Goal: Navigation & Orientation: Find specific page/section

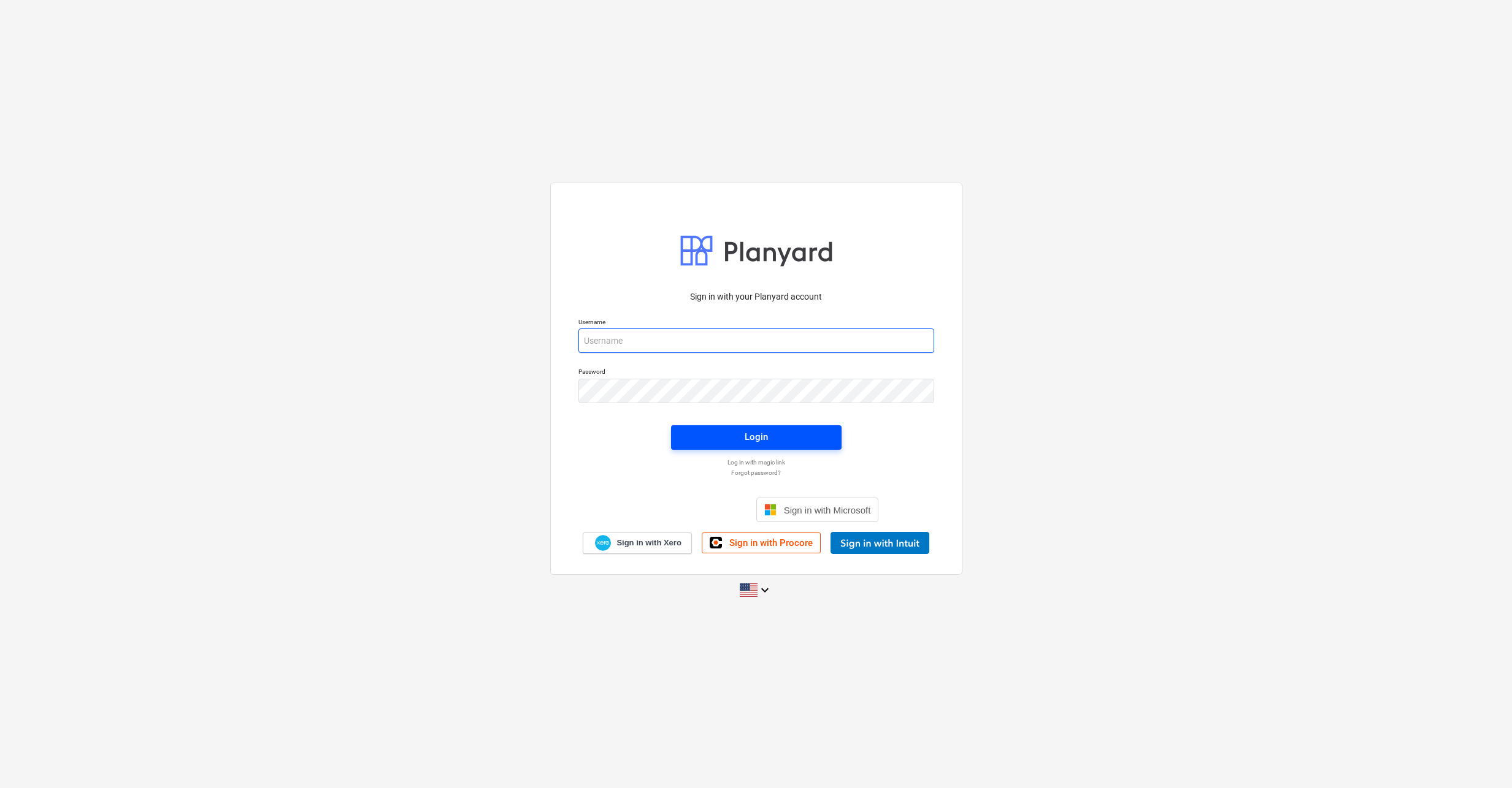
type input "[EMAIL_ADDRESS][DOMAIN_NAME]"
click at [743, 436] on span "Login" at bounding box center [756, 437] width 141 height 16
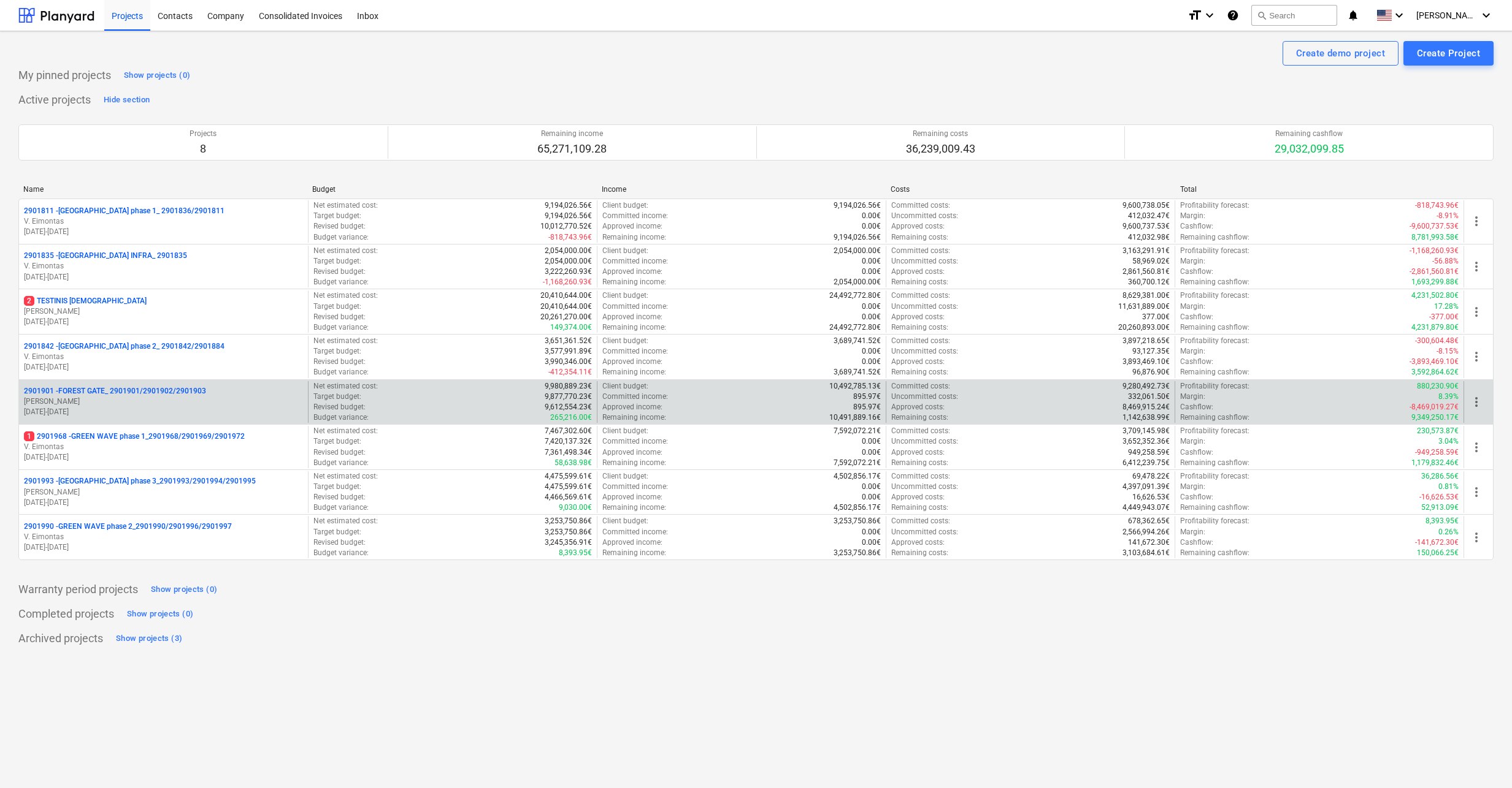
click at [90, 392] on p "2901901 - FOREST GATE_ 2901901/2901902/2901903" at bounding box center [115, 391] width 182 height 11
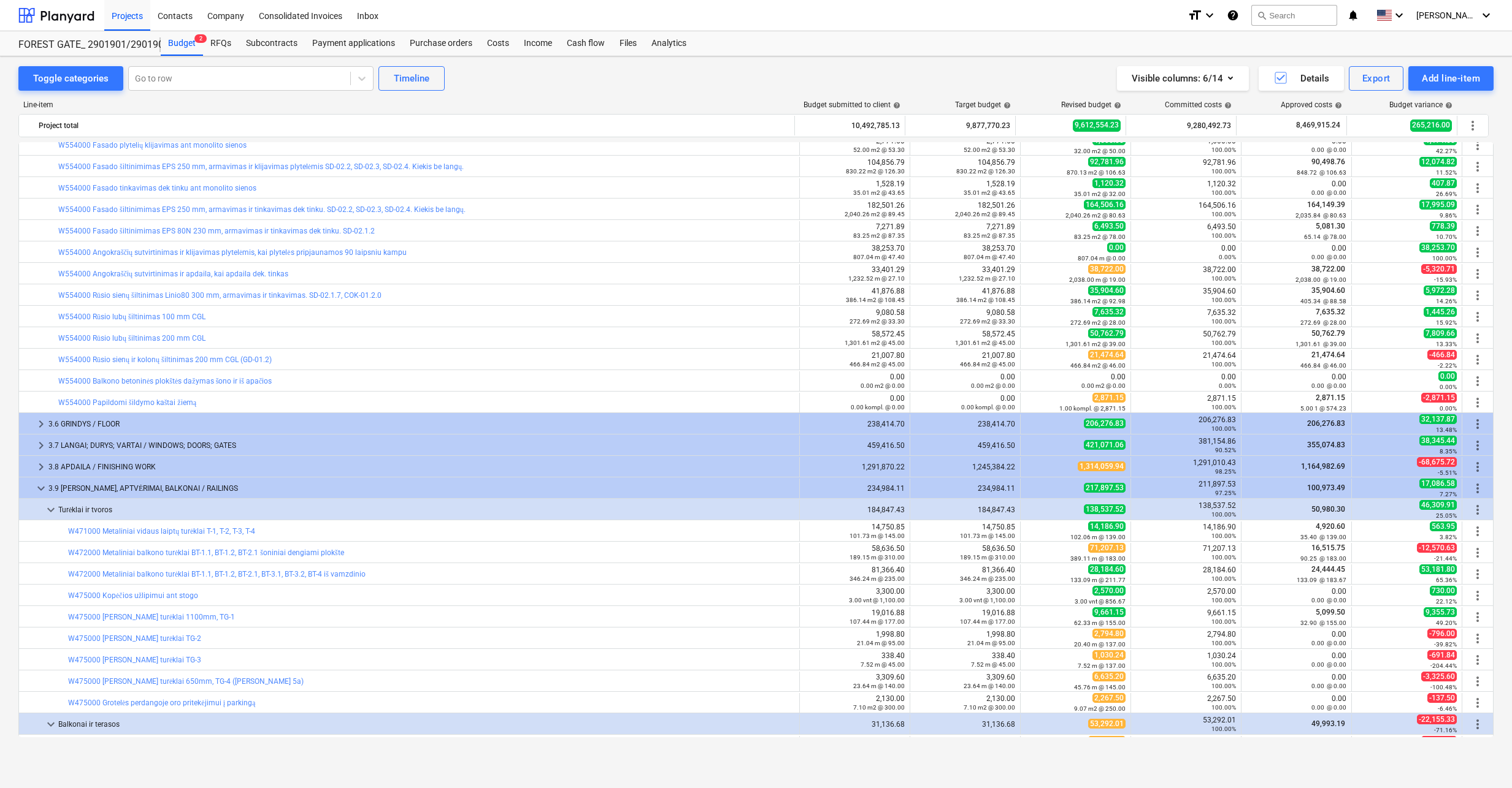
scroll to position [1382, 0]
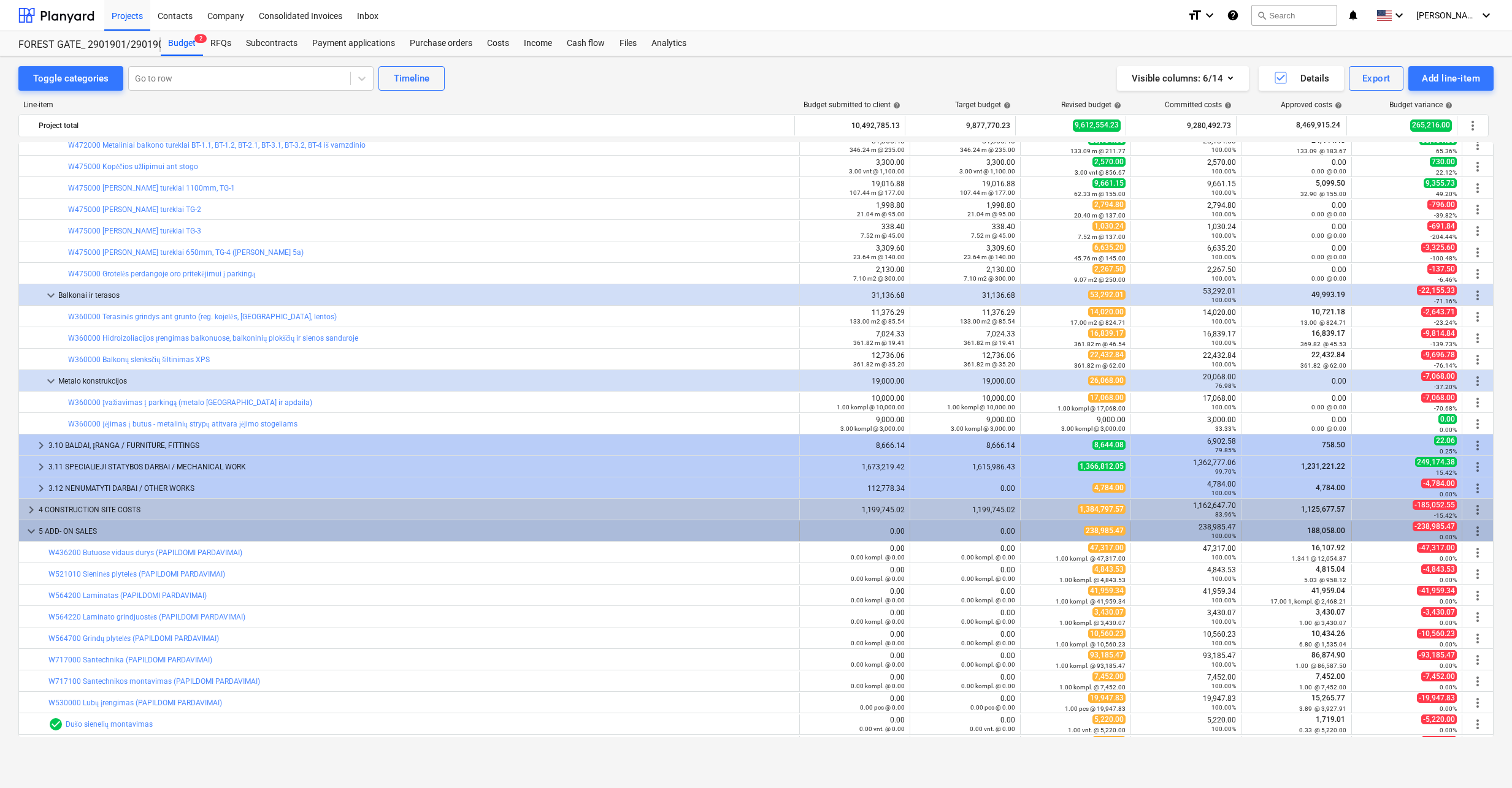
click at [31, 531] on span "keyboard_arrow_down" at bounding box center [32, 532] width 15 height 15
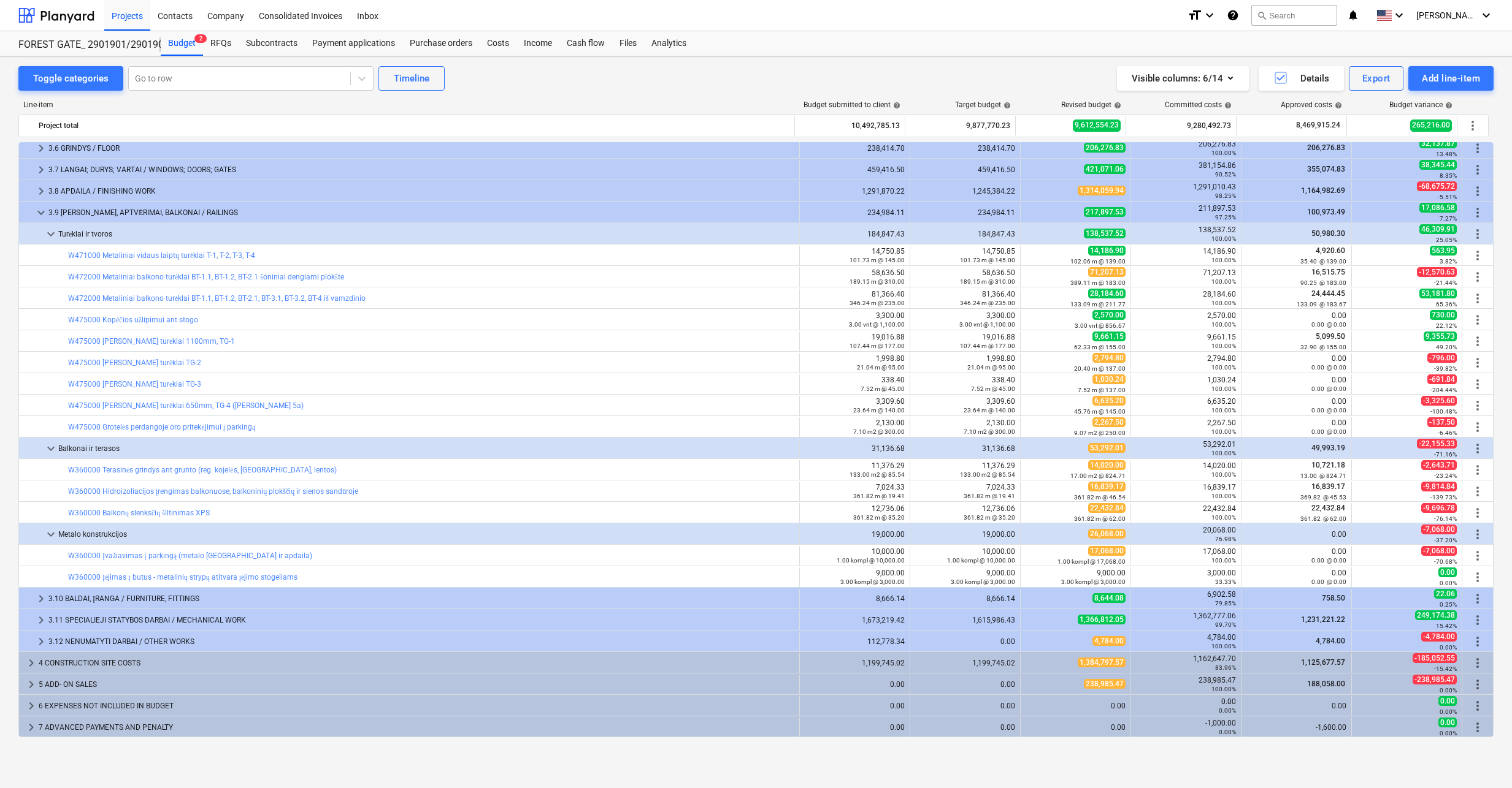
scroll to position [1044, 0]
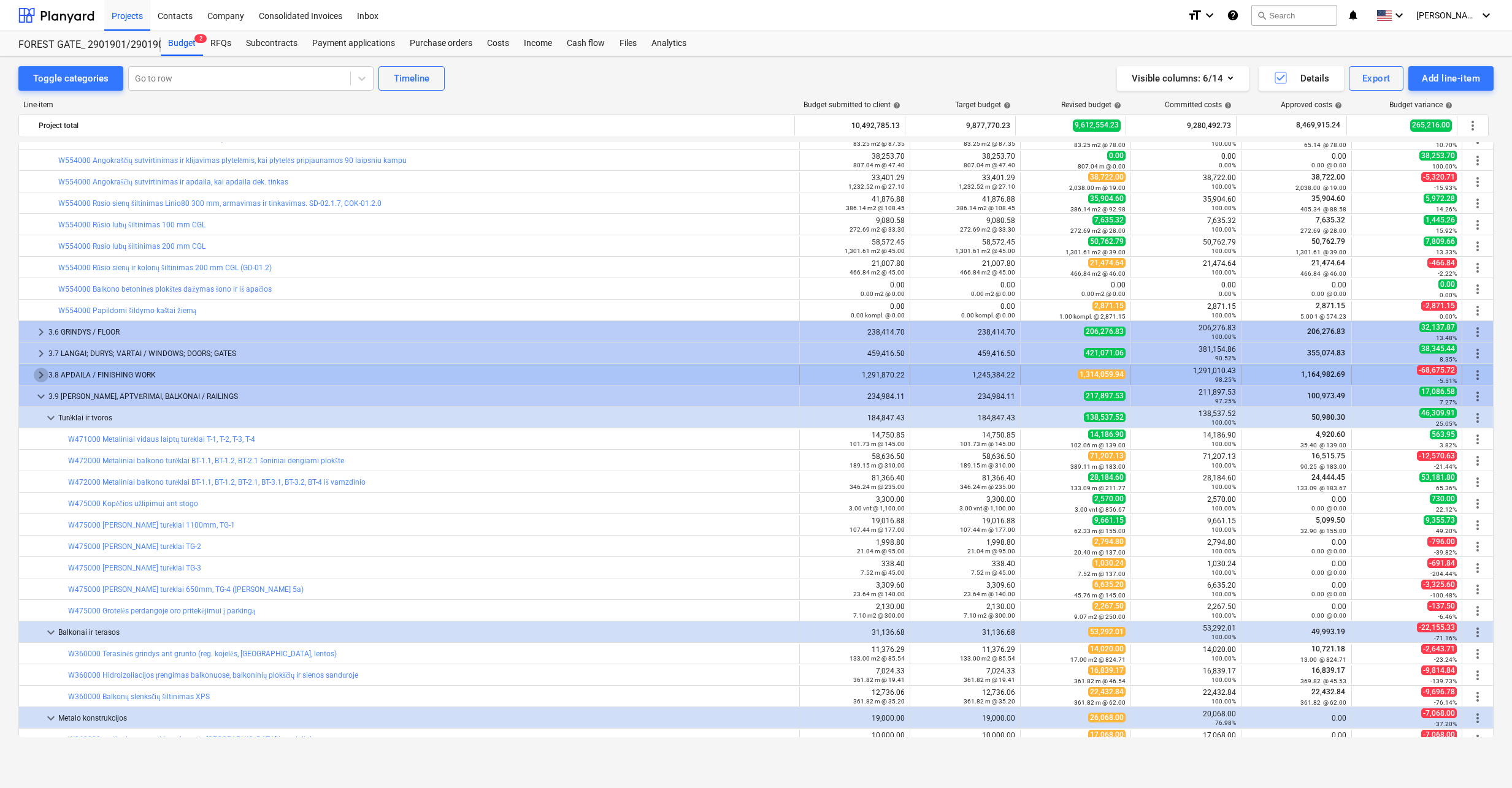
click at [35, 376] on span "keyboard_arrow_right" at bounding box center [41, 375] width 15 height 15
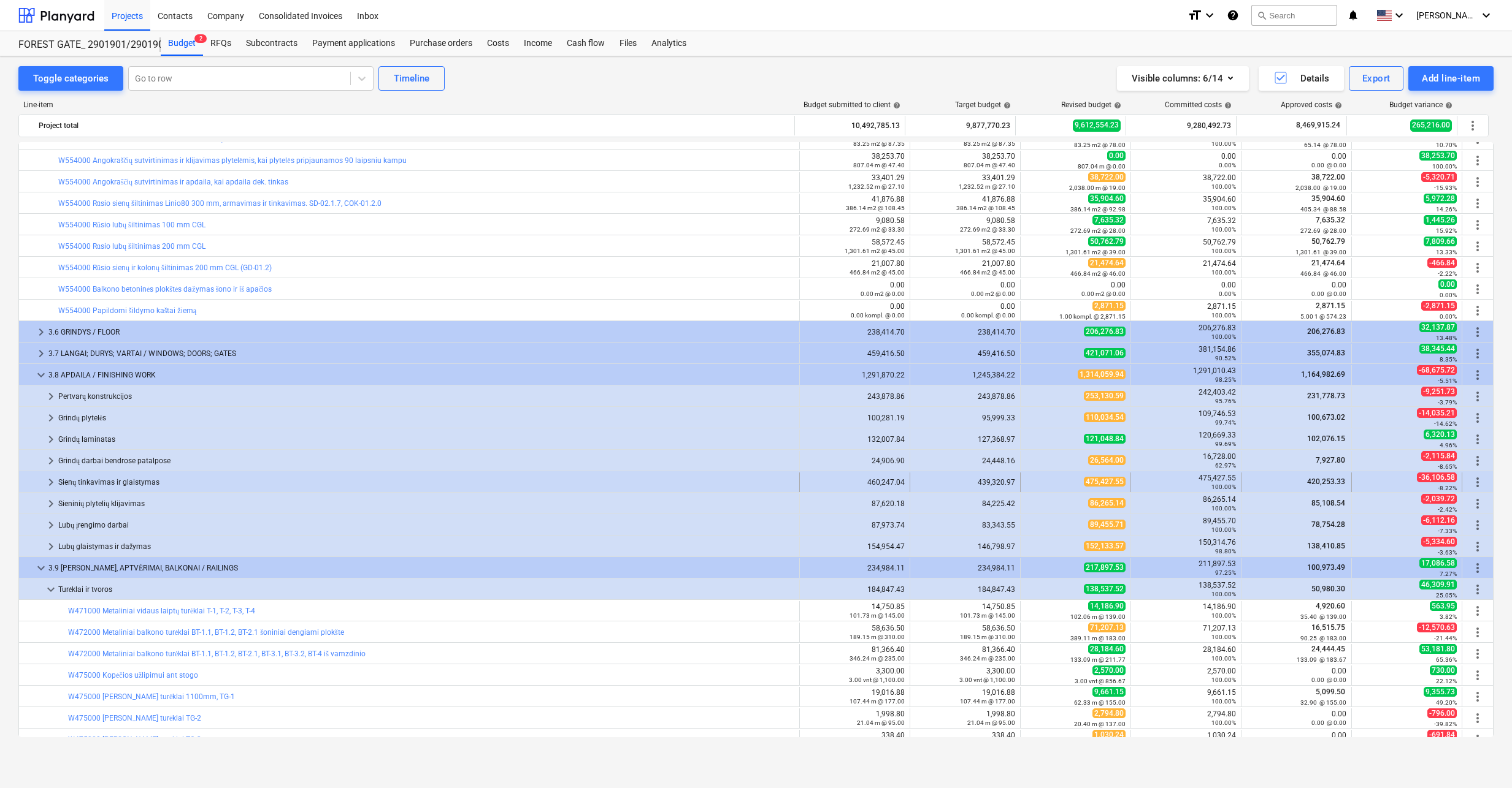
click at [89, 477] on div "Sienų tinkavimas ir glaistymas" at bounding box center [426, 482] width 736 height 19
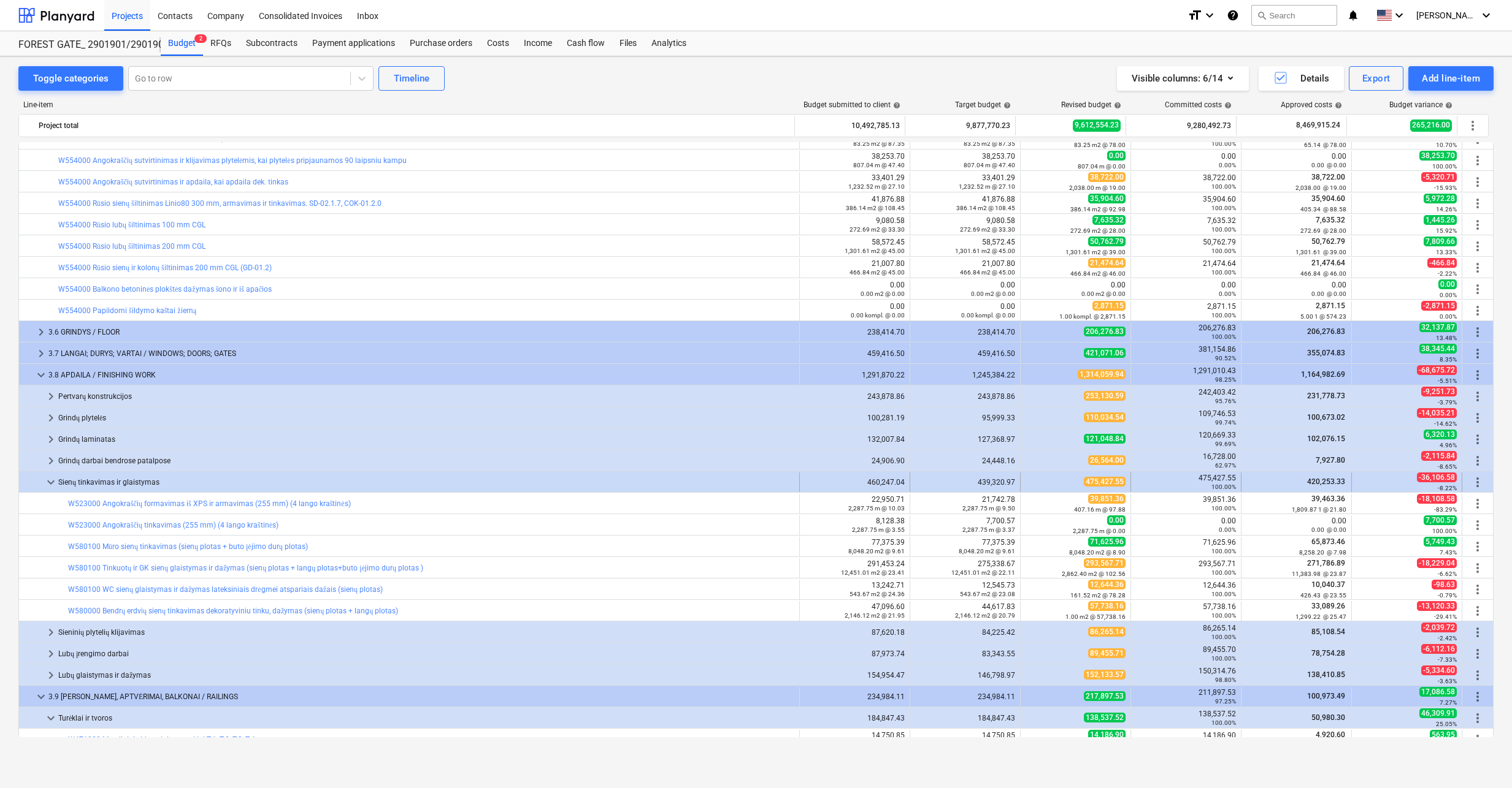
click at [47, 479] on span "keyboard_arrow_down" at bounding box center [51, 482] width 15 height 15
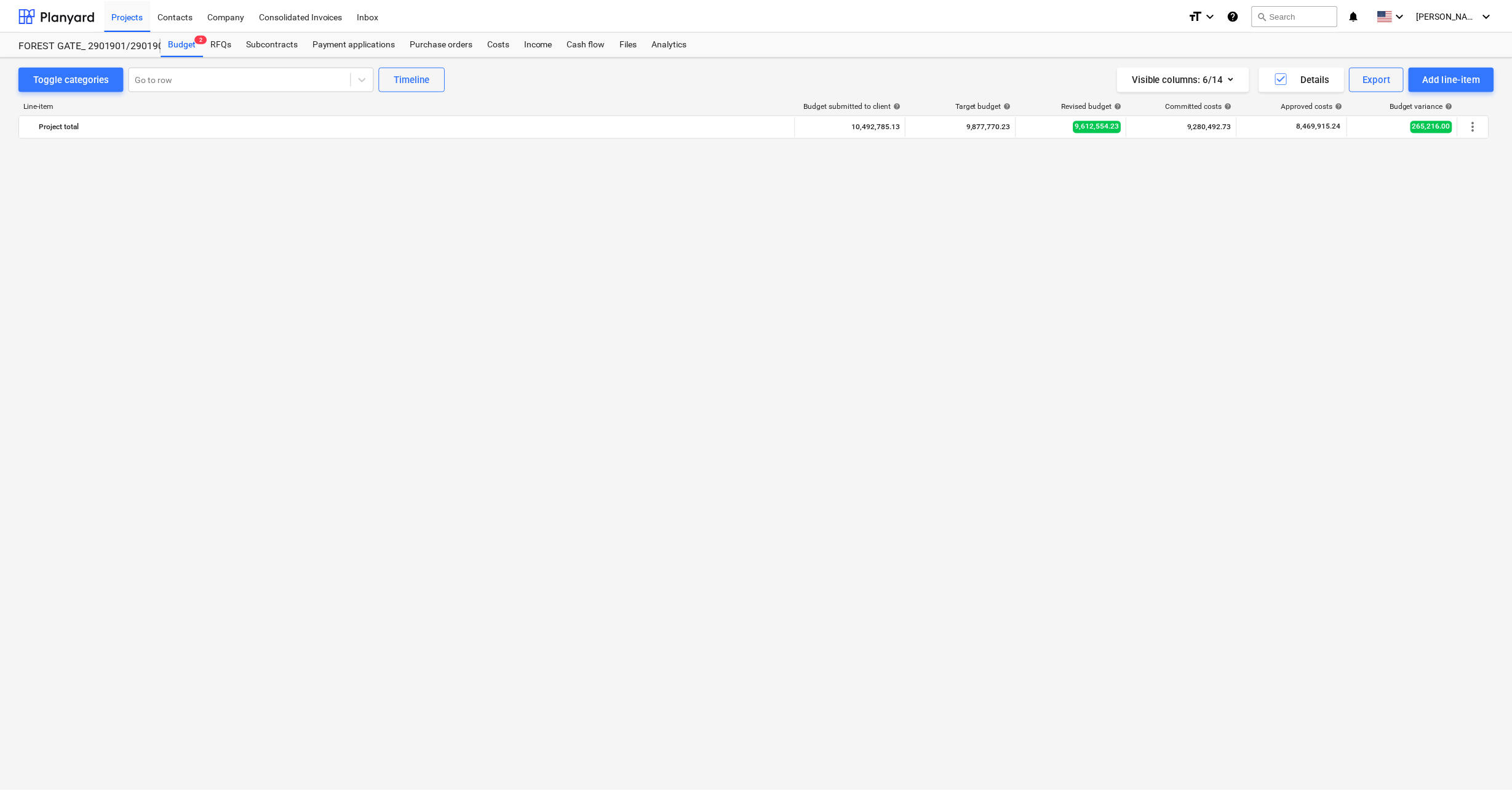
scroll to position [0, 0]
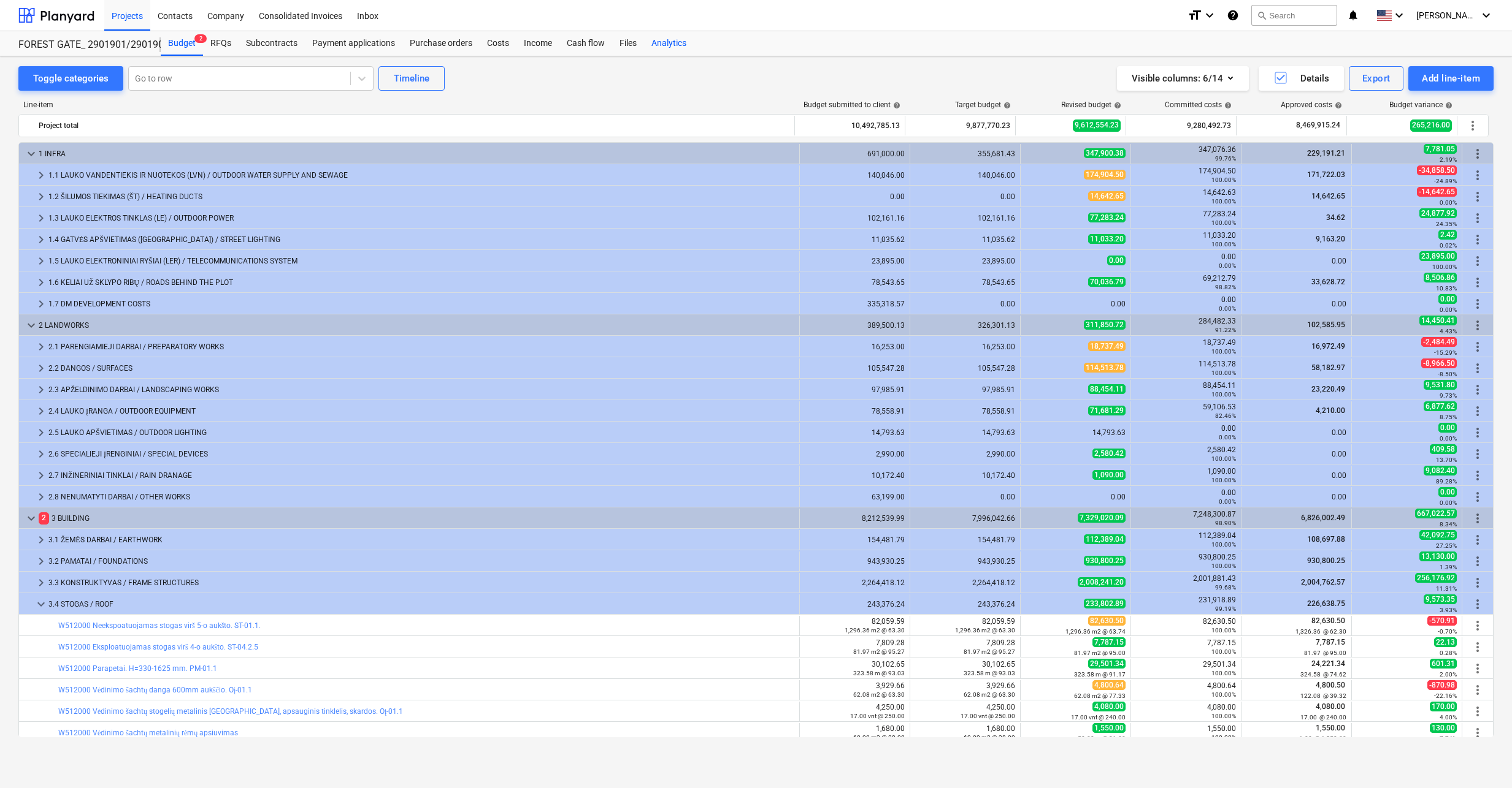
click at [657, 34] on div "Analytics" at bounding box center [668, 44] width 49 height 24
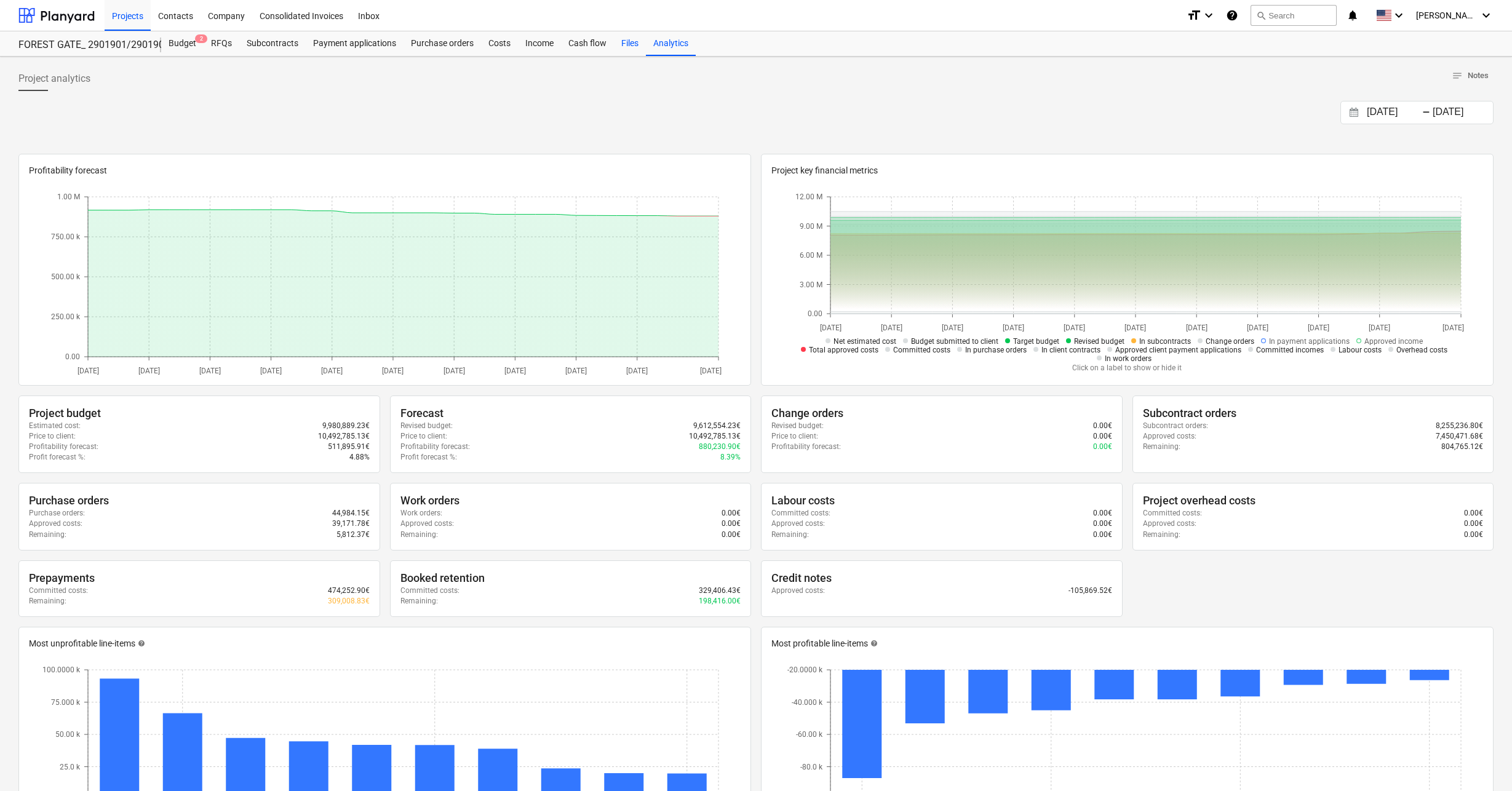
click at [633, 45] on div "Files" at bounding box center [629, 44] width 32 height 24
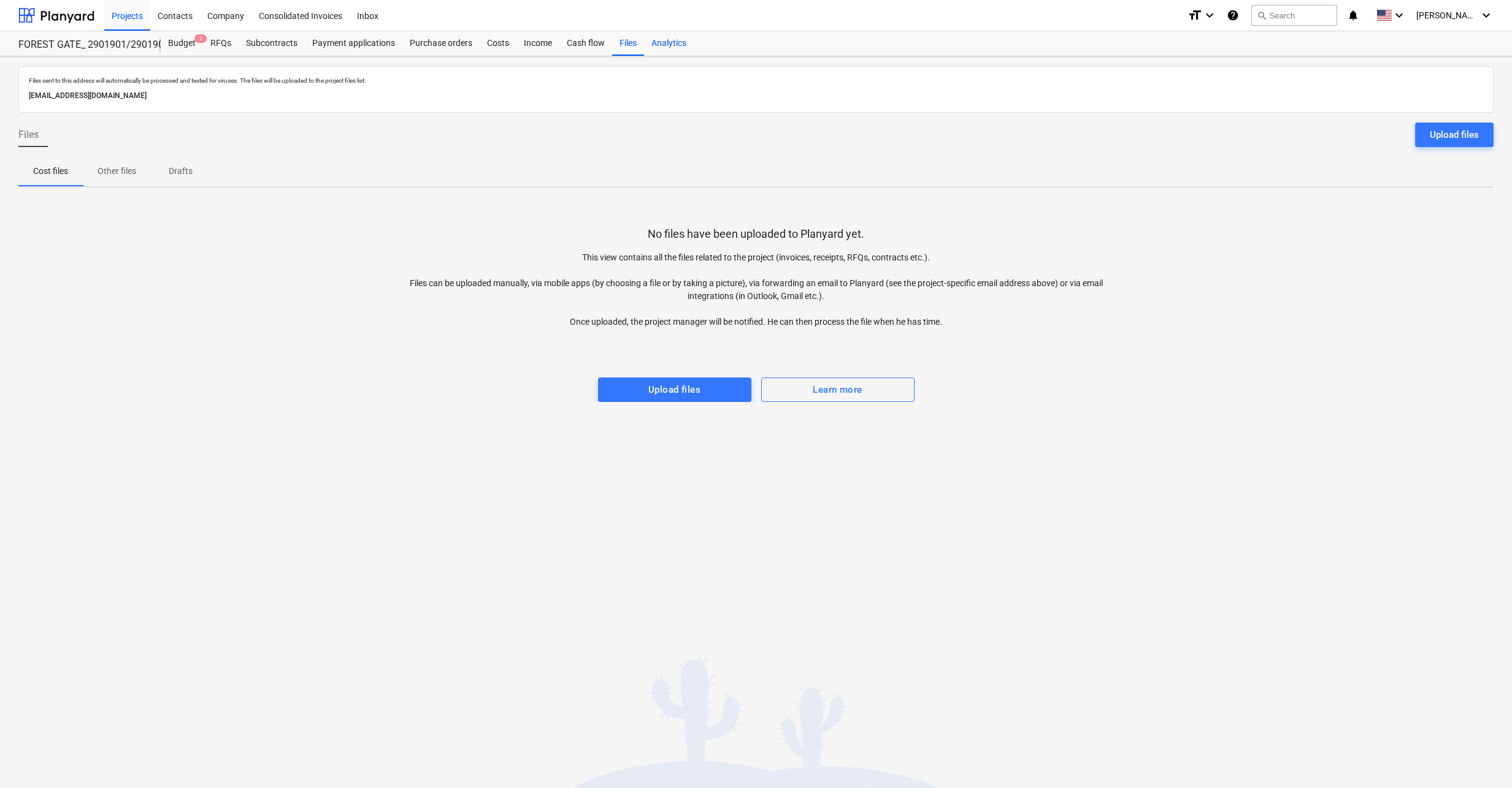
click at [671, 44] on div "Analytics" at bounding box center [668, 44] width 49 height 24
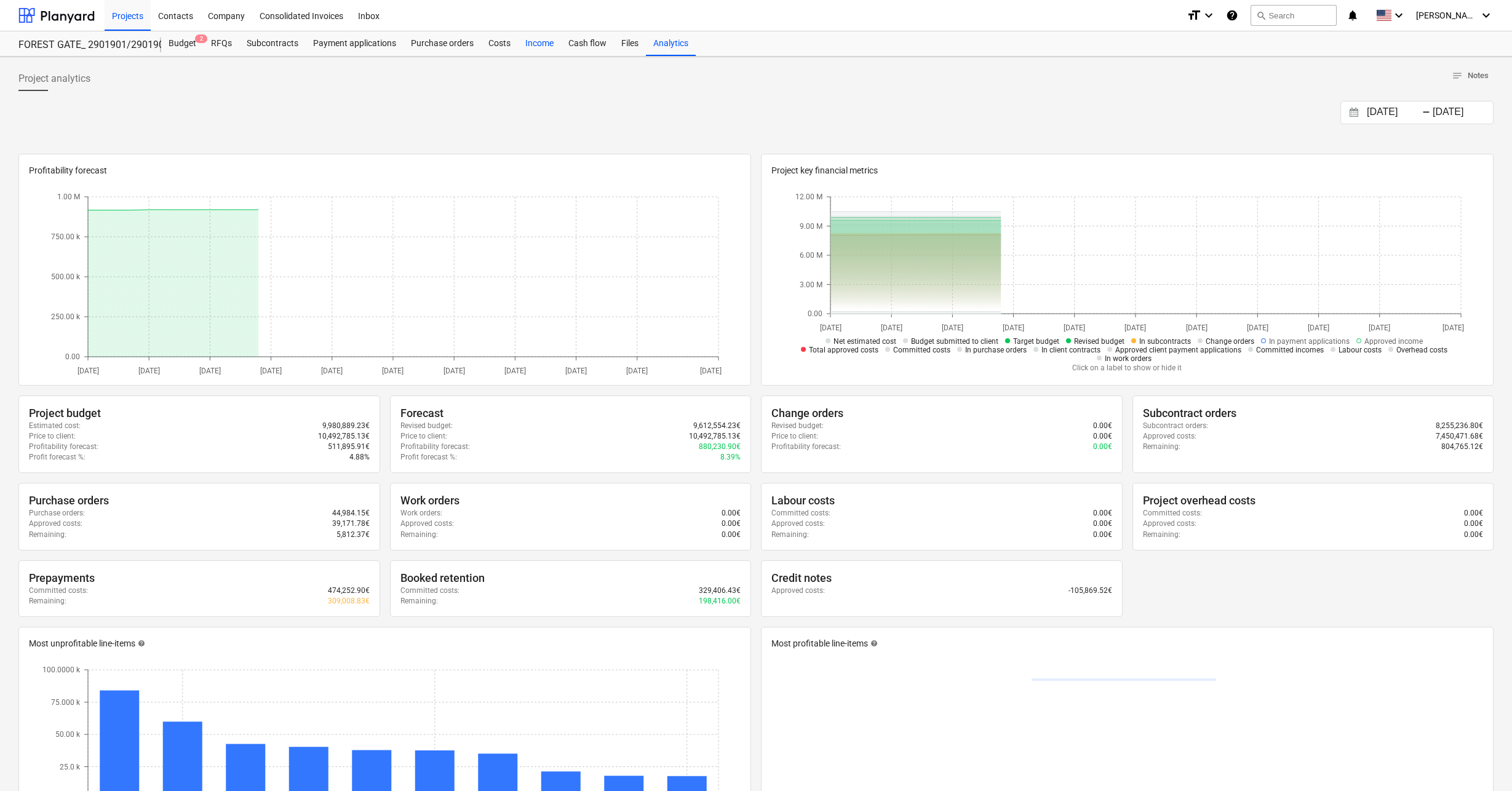
click at [554, 48] on div "Income" at bounding box center [539, 44] width 43 height 24
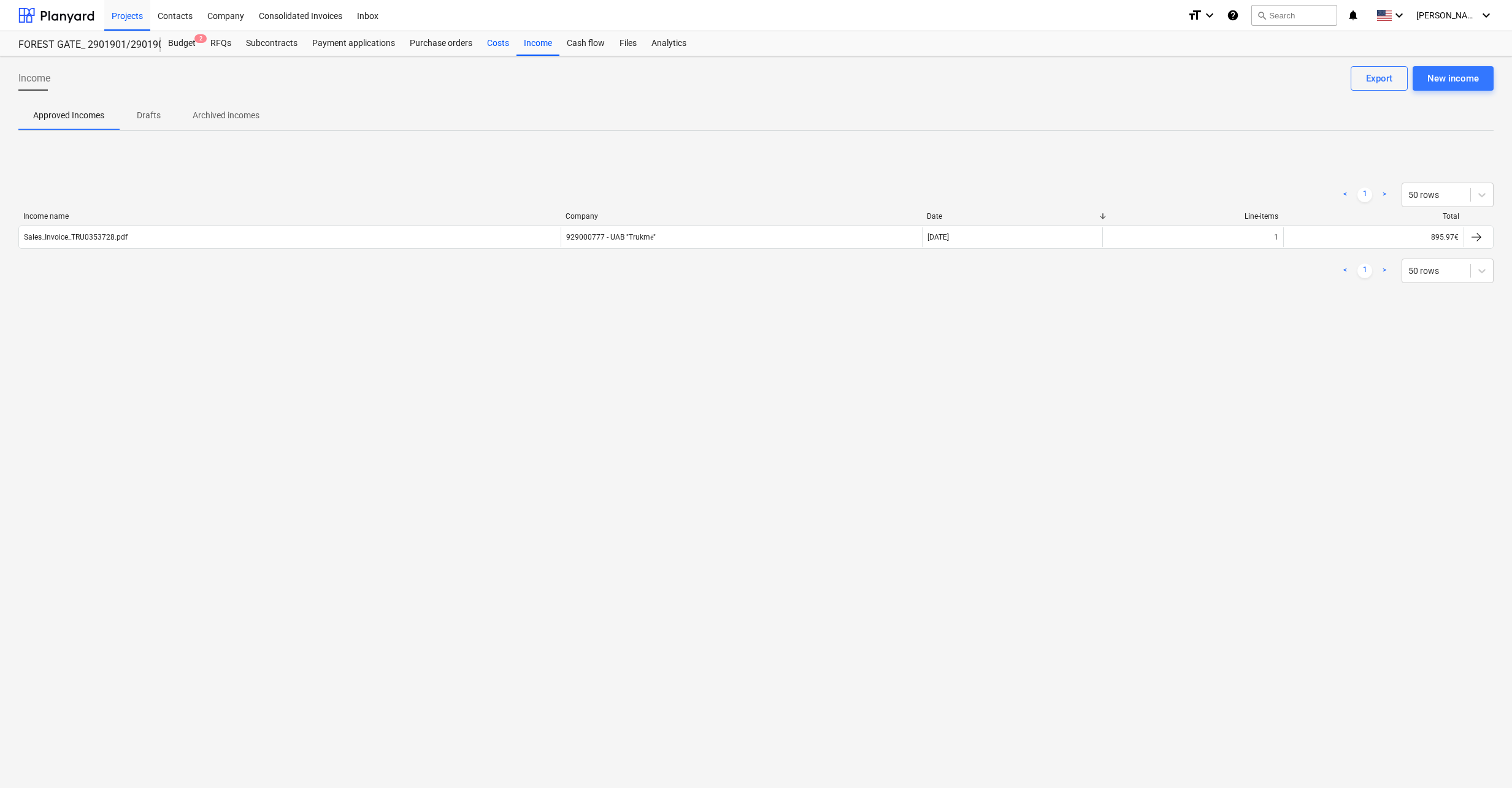
click at [497, 48] on div "Costs" at bounding box center [497, 44] width 36 height 24
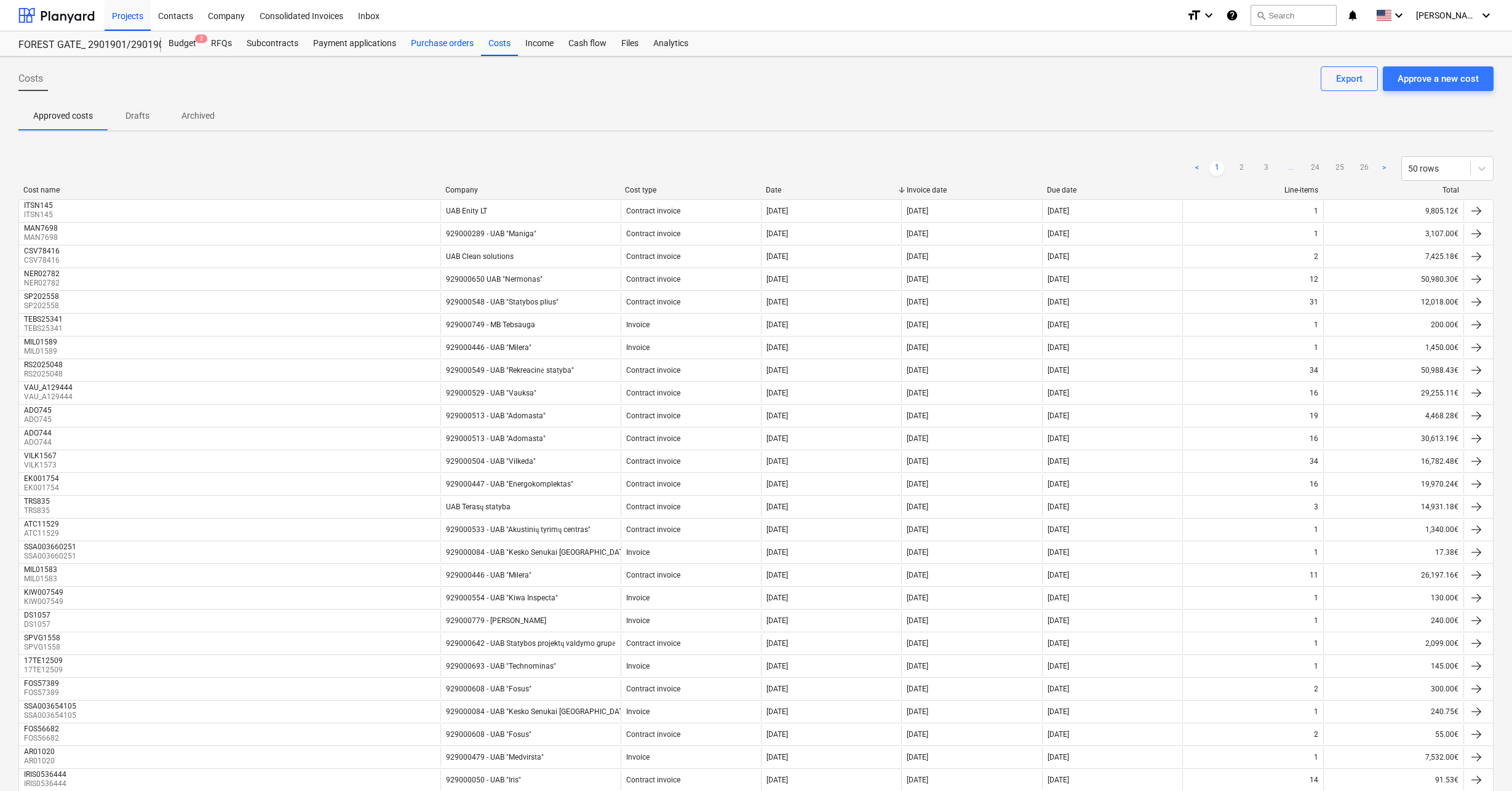
click at [431, 47] on div "Purchase orders" at bounding box center [442, 44] width 77 height 24
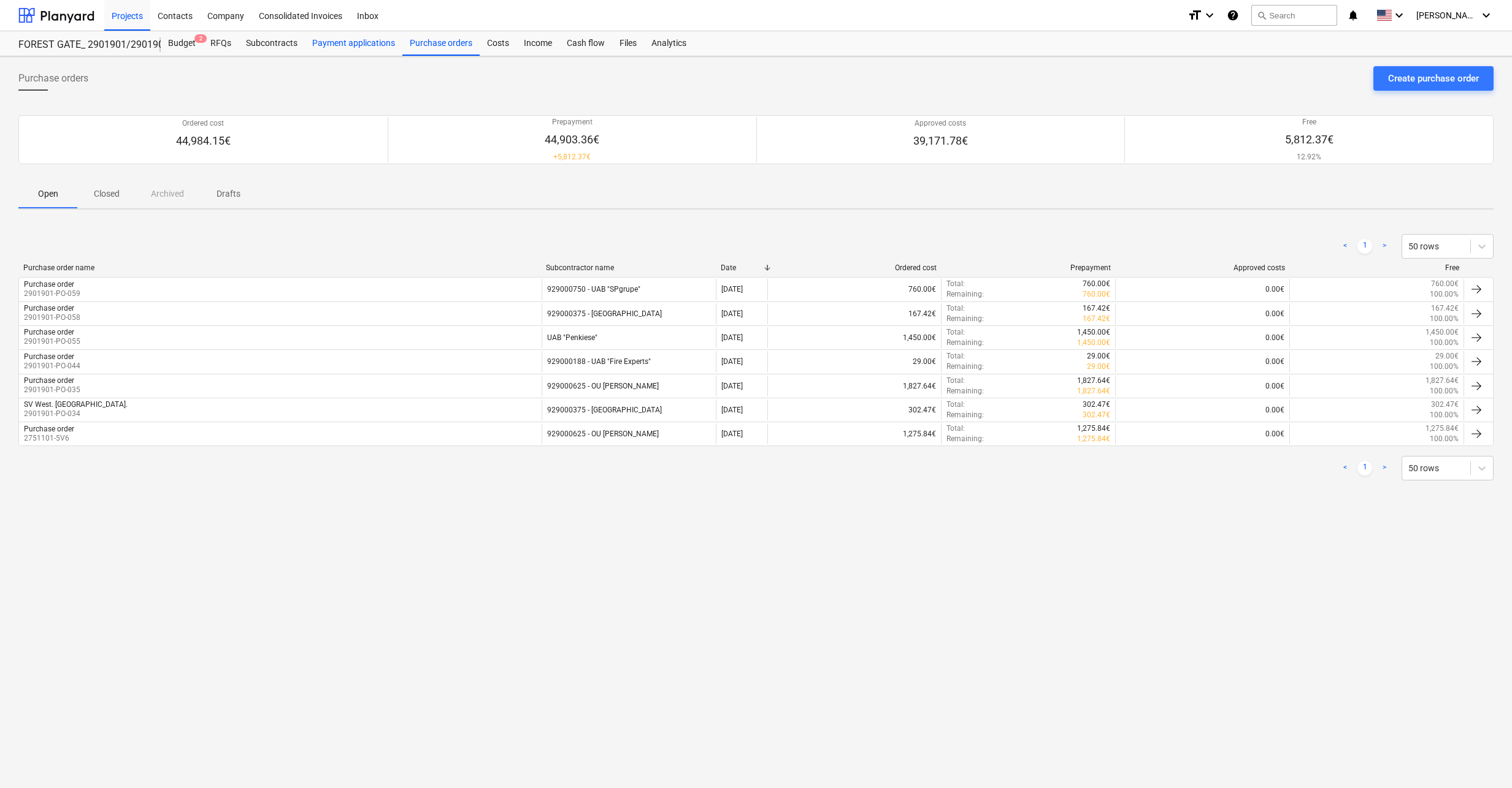
click at [365, 43] on div "Payment applications" at bounding box center [354, 44] width 97 height 24
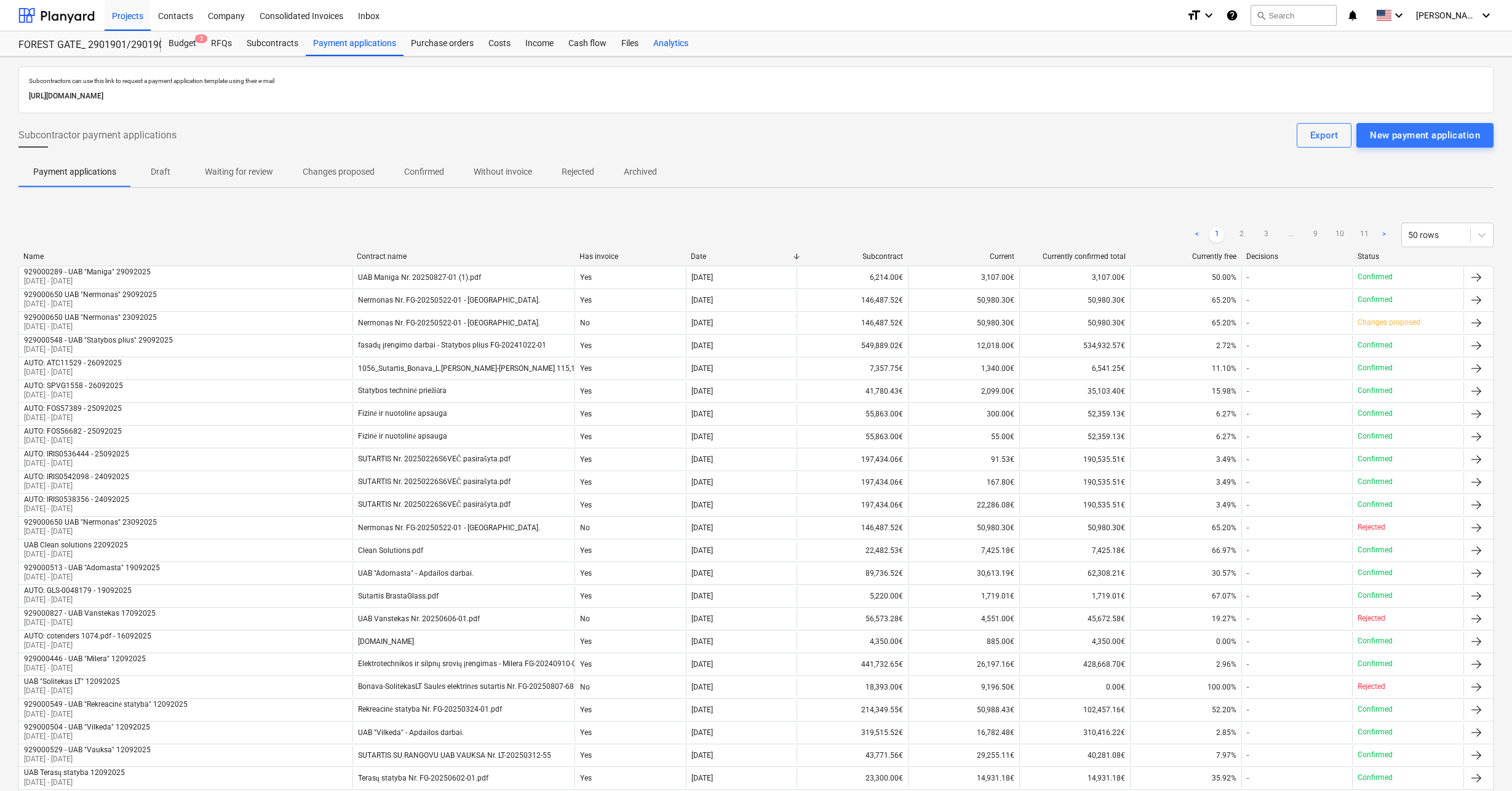
click at [686, 45] on div "Analytics" at bounding box center [670, 44] width 50 height 24
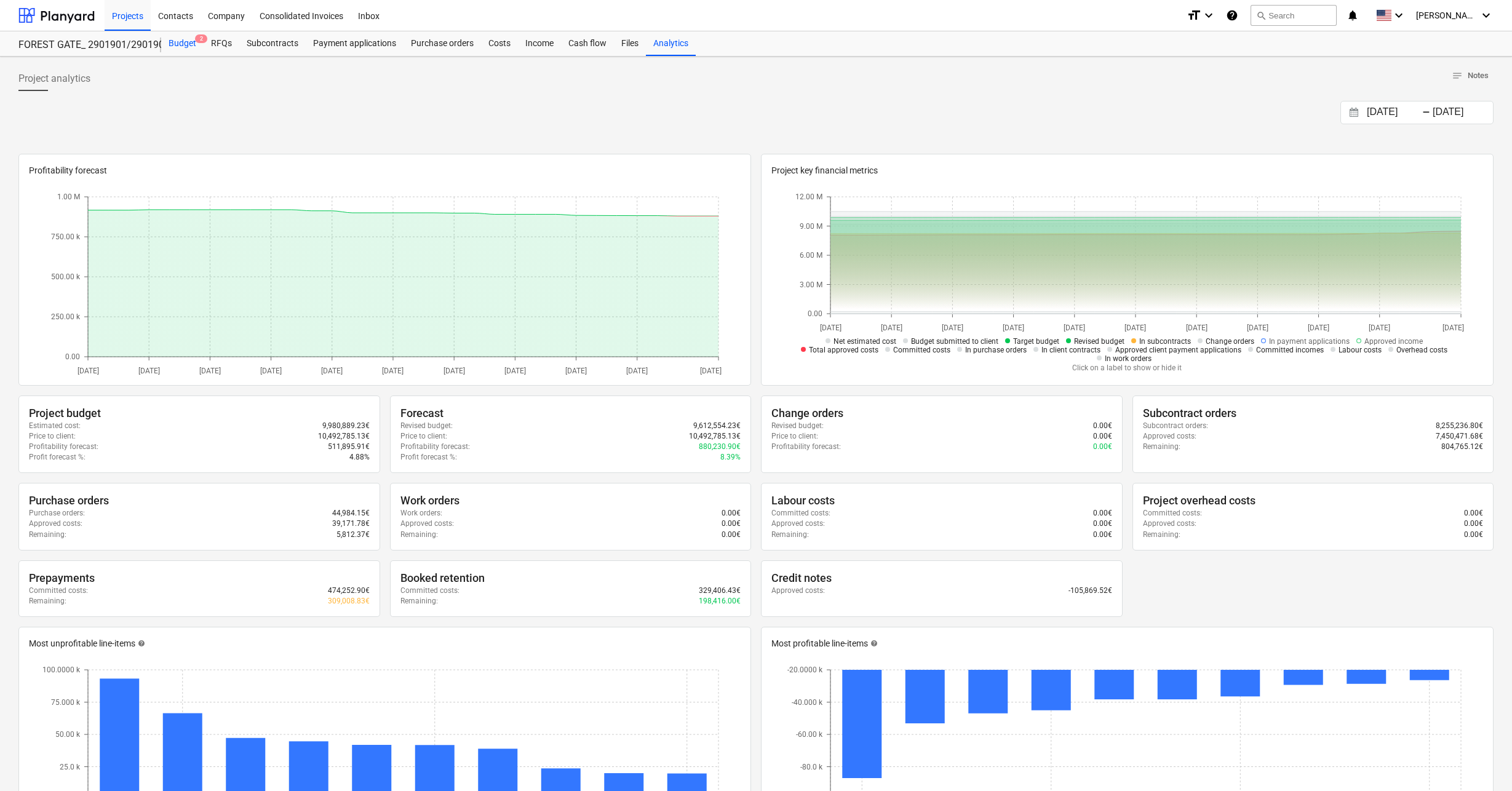
click at [189, 42] on div "Budget 2" at bounding box center [182, 44] width 42 height 24
